Goal: Navigation & Orientation: Find specific page/section

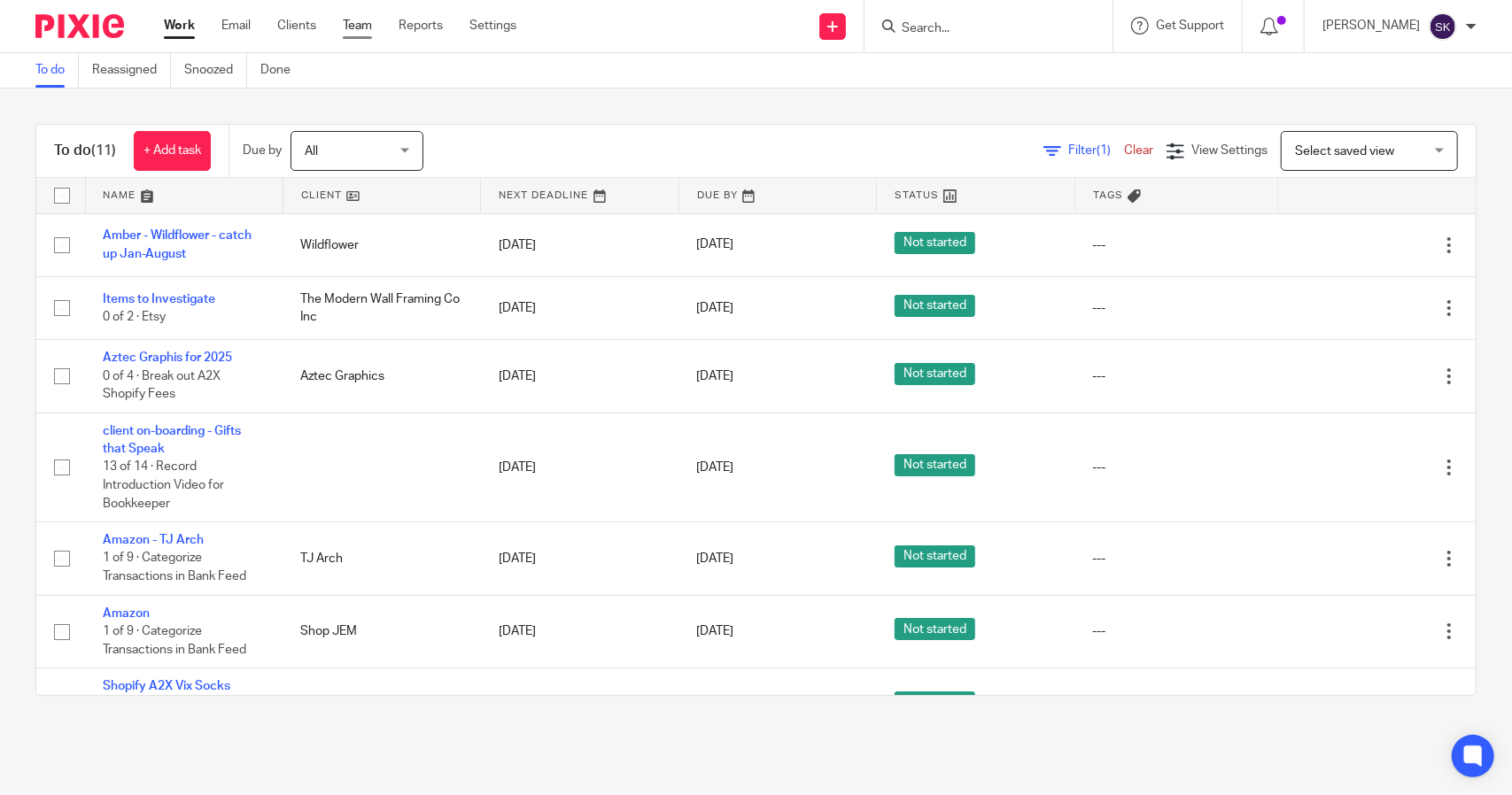
click at [354, 29] on link "Team" at bounding box center [358, 25] width 29 height 17
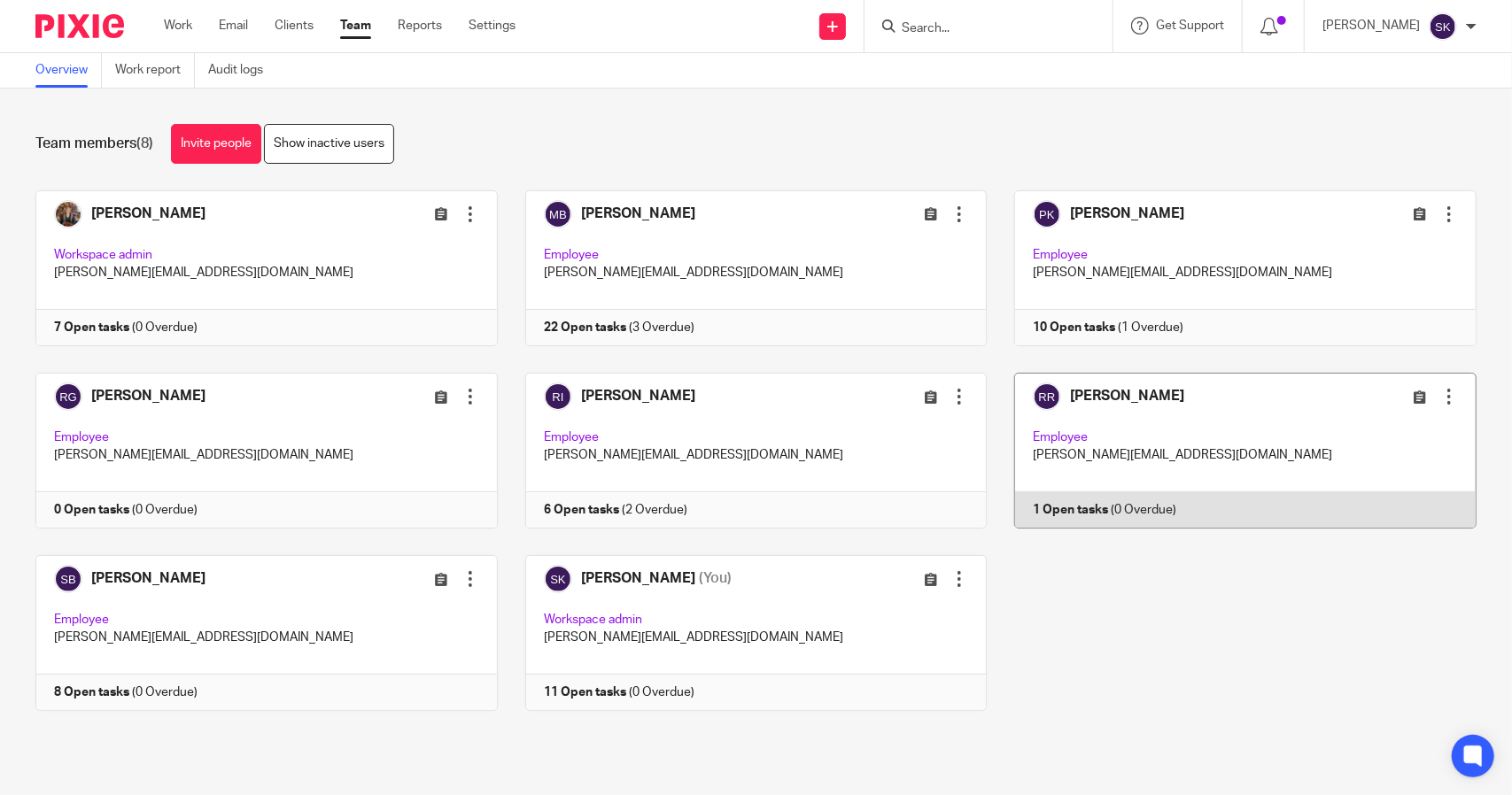
click at [1193, 429] on link at bounding box center [1232, 451] width 490 height 156
